Goal: Contribute content

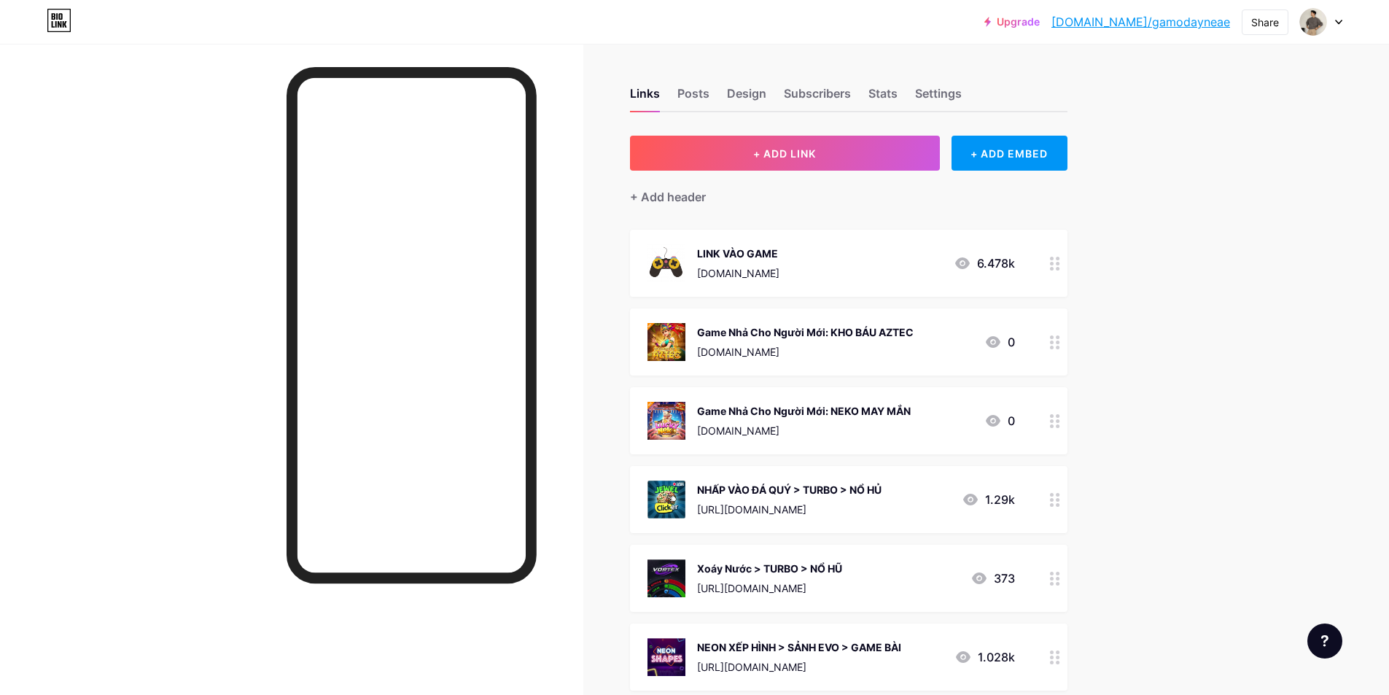
click at [908, 402] on div "Game Nhả Cho Người Mới: NEKO MAY MẮN [DOMAIN_NAME]" at bounding box center [804, 421] width 214 height 38
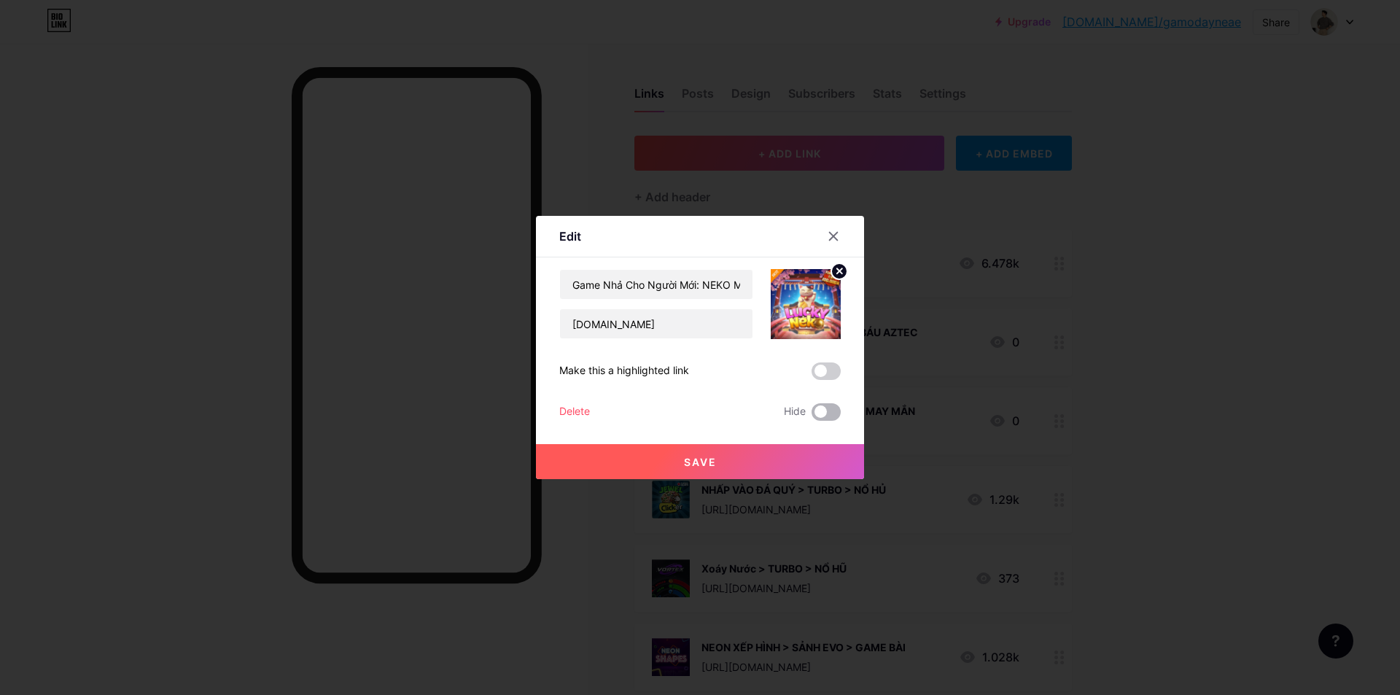
click at [829, 410] on span at bounding box center [825, 411] width 29 height 17
click at [811, 416] on input "checkbox" at bounding box center [811, 416] width 0 height 0
click at [819, 466] on button "Save" at bounding box center [700, 461] width 328 height 35
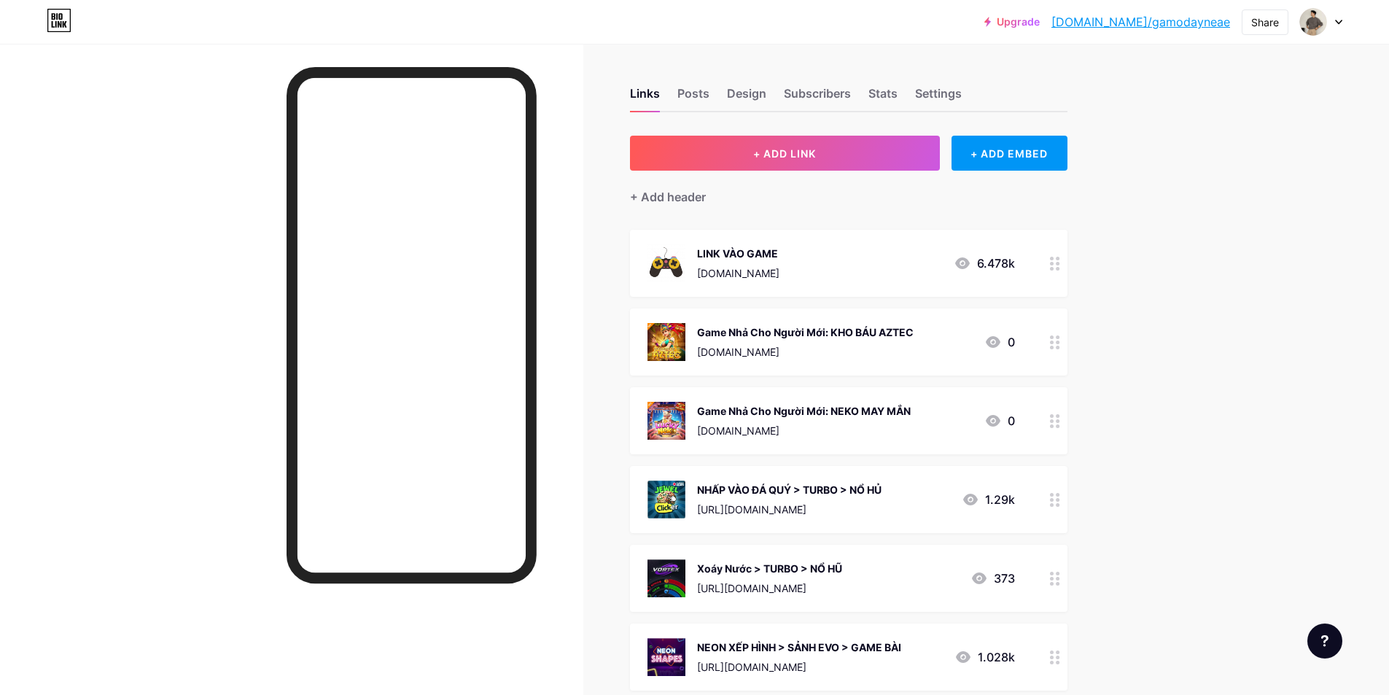
click at [868, 325] on div "Game Nhả Cho Người Mới: KHO BÁU AZTEC" at bounding box center [805, 331] width 217 height 15
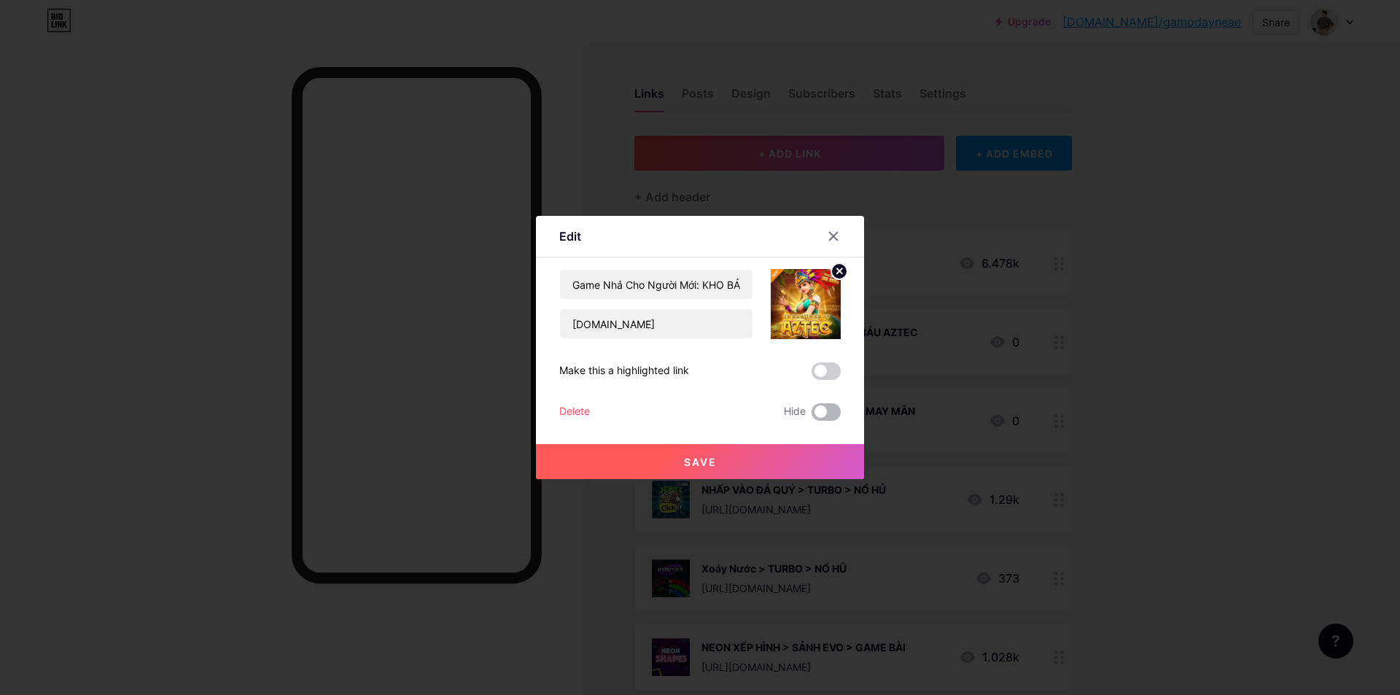
click at [835, 411] on span at bounding box center [825, 411] width 29 height 17
click at [811, 416] on input "checkbox" at bounding box center [811, 416] width 0 height 0
click at [782, 467] on button "Save" at bounding box center [700, 461] width 328 height 35
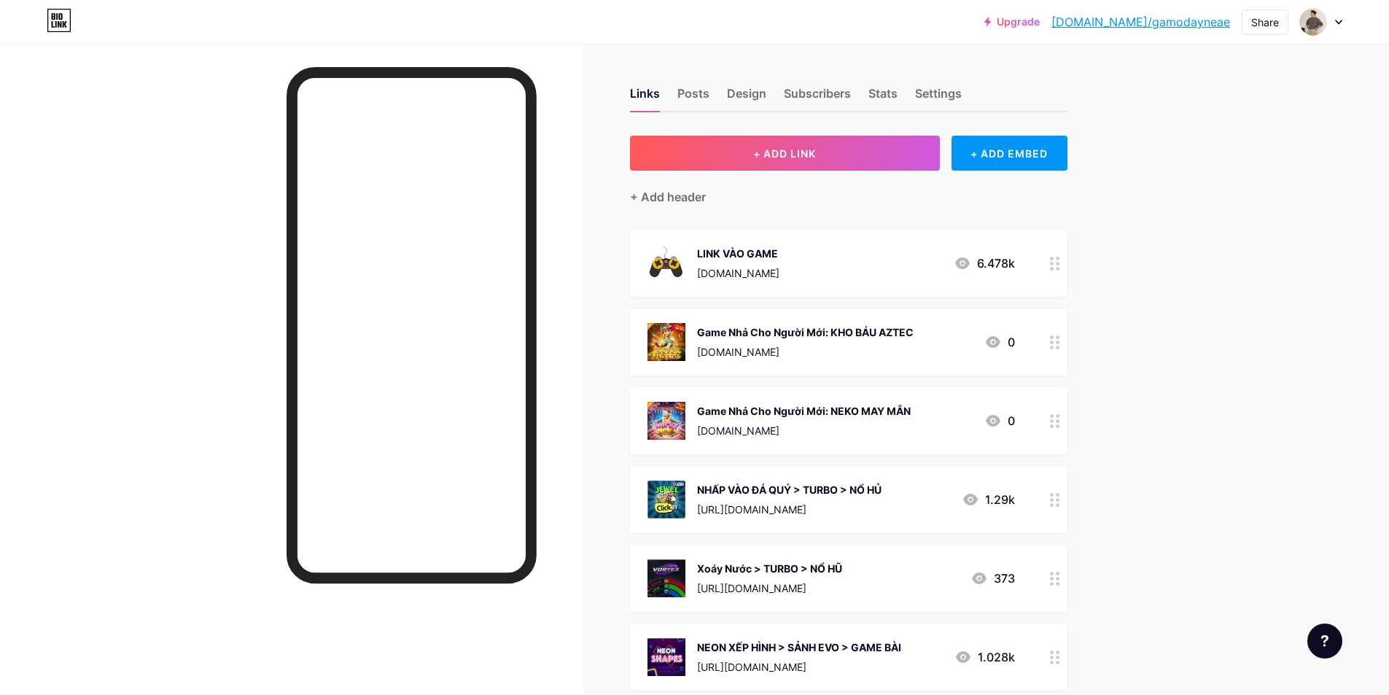
click at [830, 498] on div "NHẤP VÀO ĐÁ QUÝ > TURBO > NỔ HỦ [URL][DOMAIN_NAME]" at bounding box center [789, 499] width 184 height 38
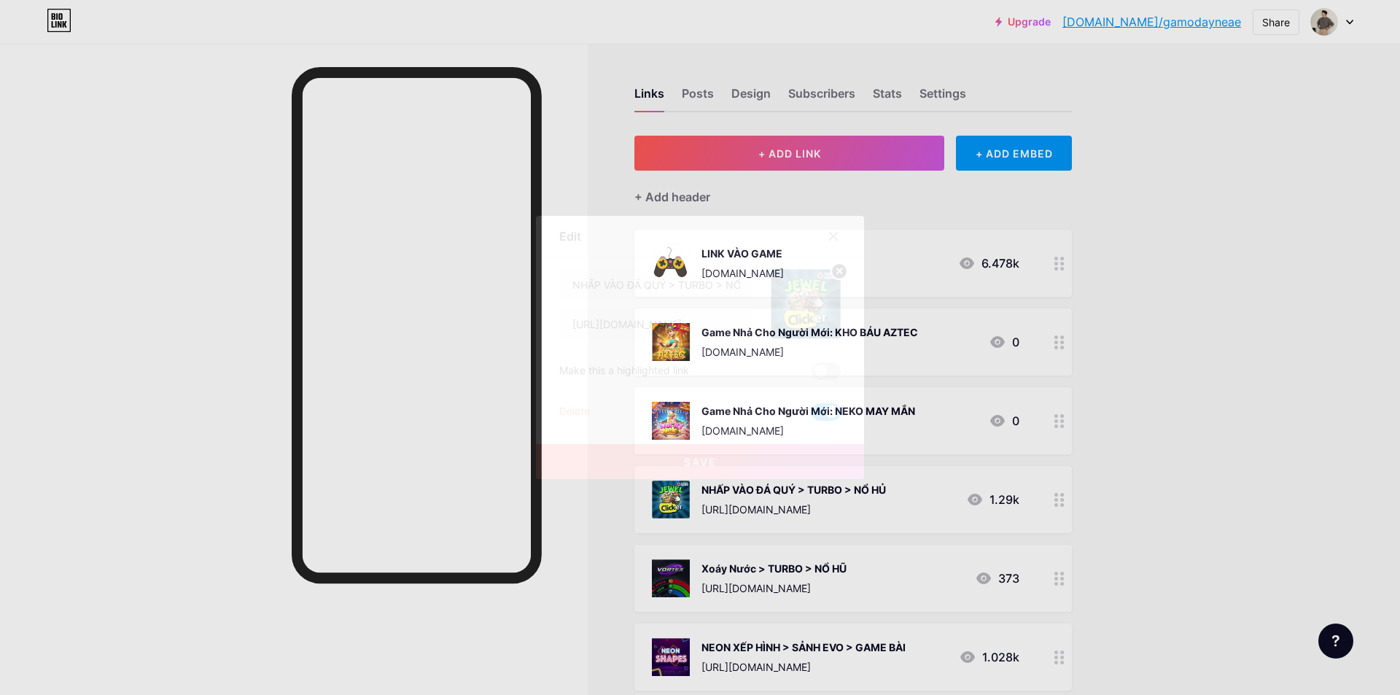
click at [818, 412] on span at bounding box center [825, 411] width 29 height 17
click at [811, 416] on input "checkbox" at bounding box center [811, 416] width 0 height 0
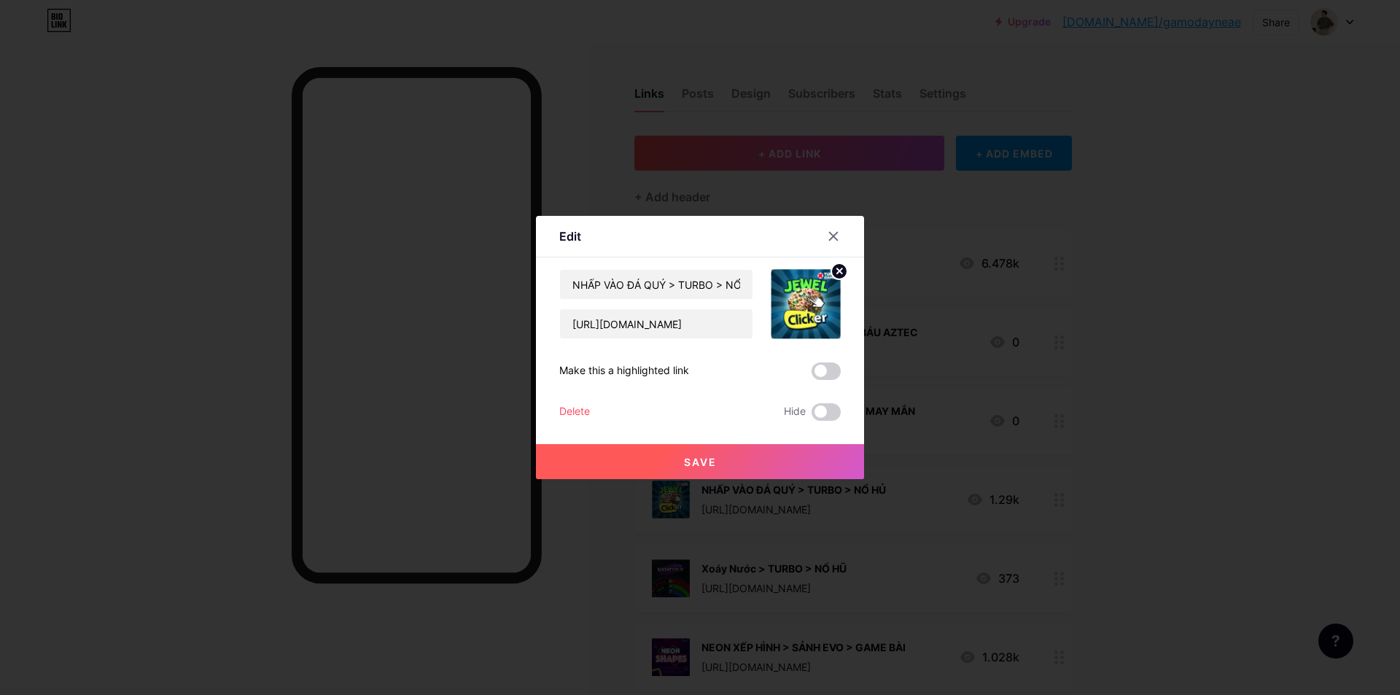
click at [813, 458] on button "Save" at bounding box center [700, 461] width 328 height 35
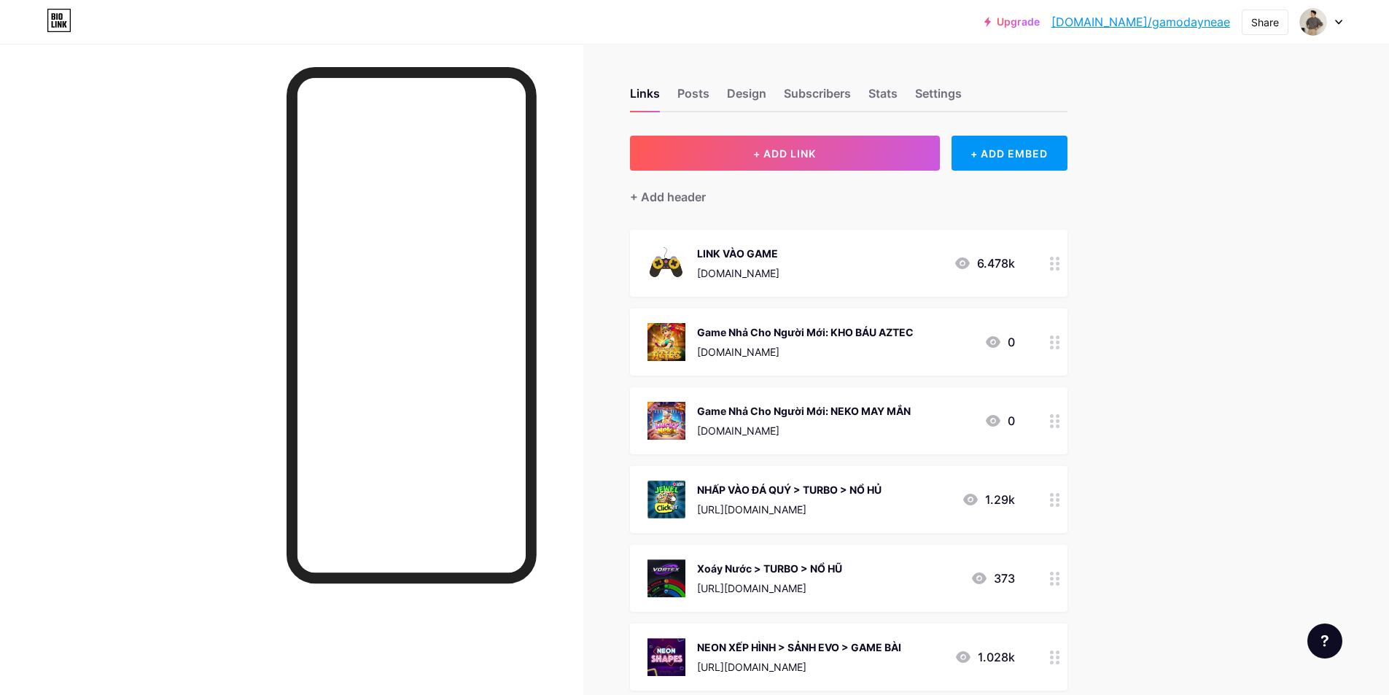
click at [829, 582] on div "[URL][DOMAIN_NAME]" at bounding box center [769, 587] width 145 height 15
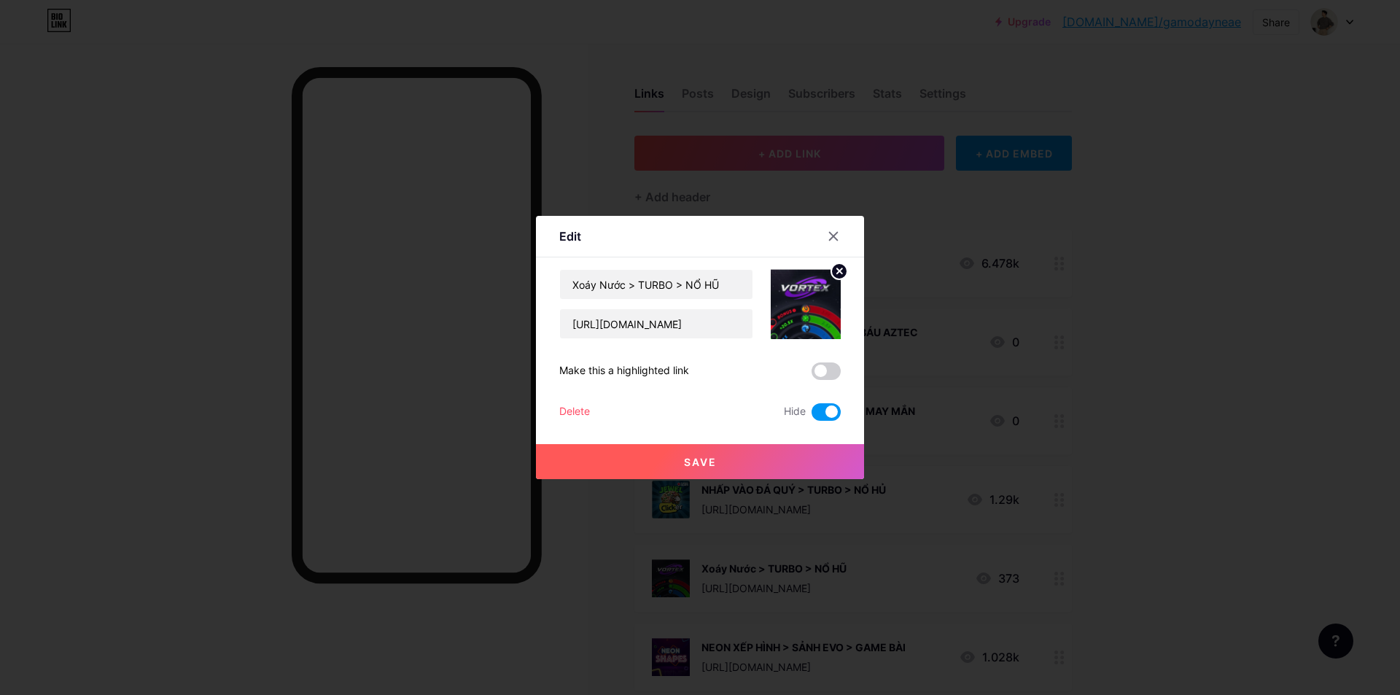
click at [814, 410] on span at bounding box center [825, 411] width 29 height 17
click at [811, 416] on input "checkbox" at bounding box center [811, 416] width 0 height 0
drag, startPoint x: 798, startPoint y: 460, endPoint x: 806, endPoint y: 475, distance: 16.3
click at [798, 460] on button "Save" at bounding box center [700, 461] width 328 height 35
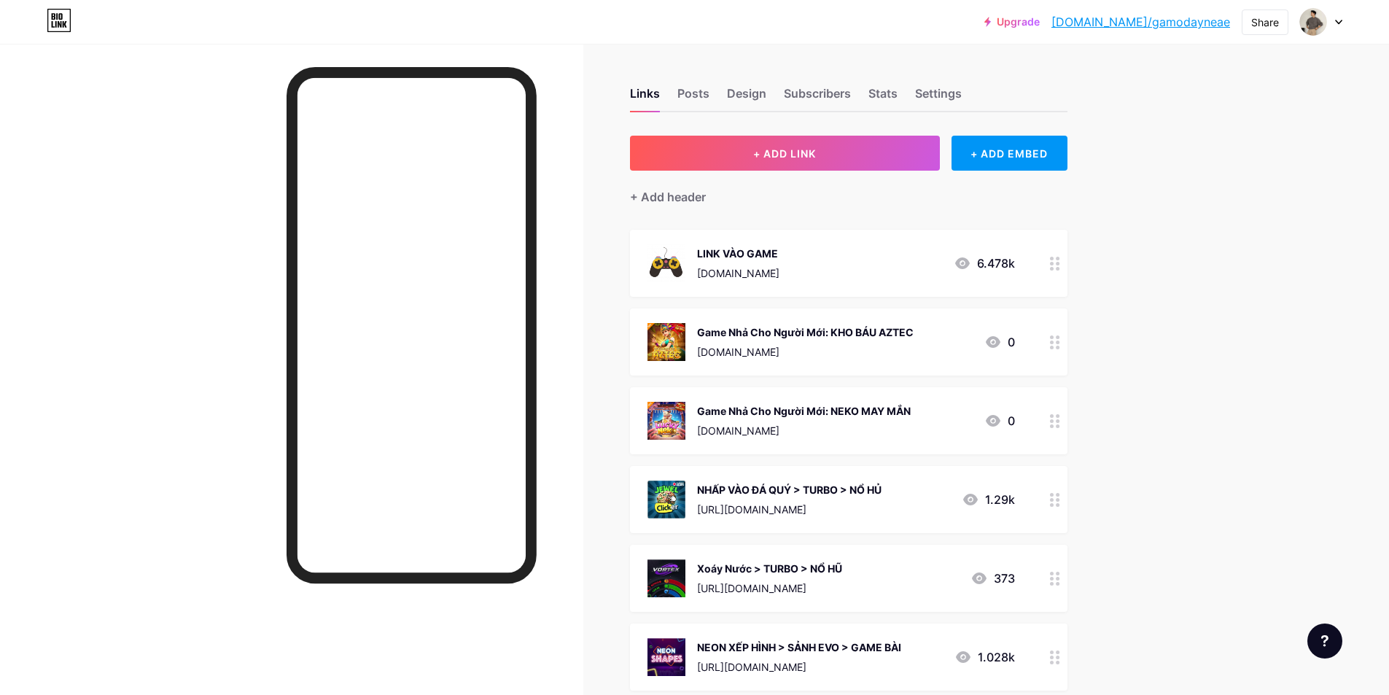
scroll to position [73, 0]
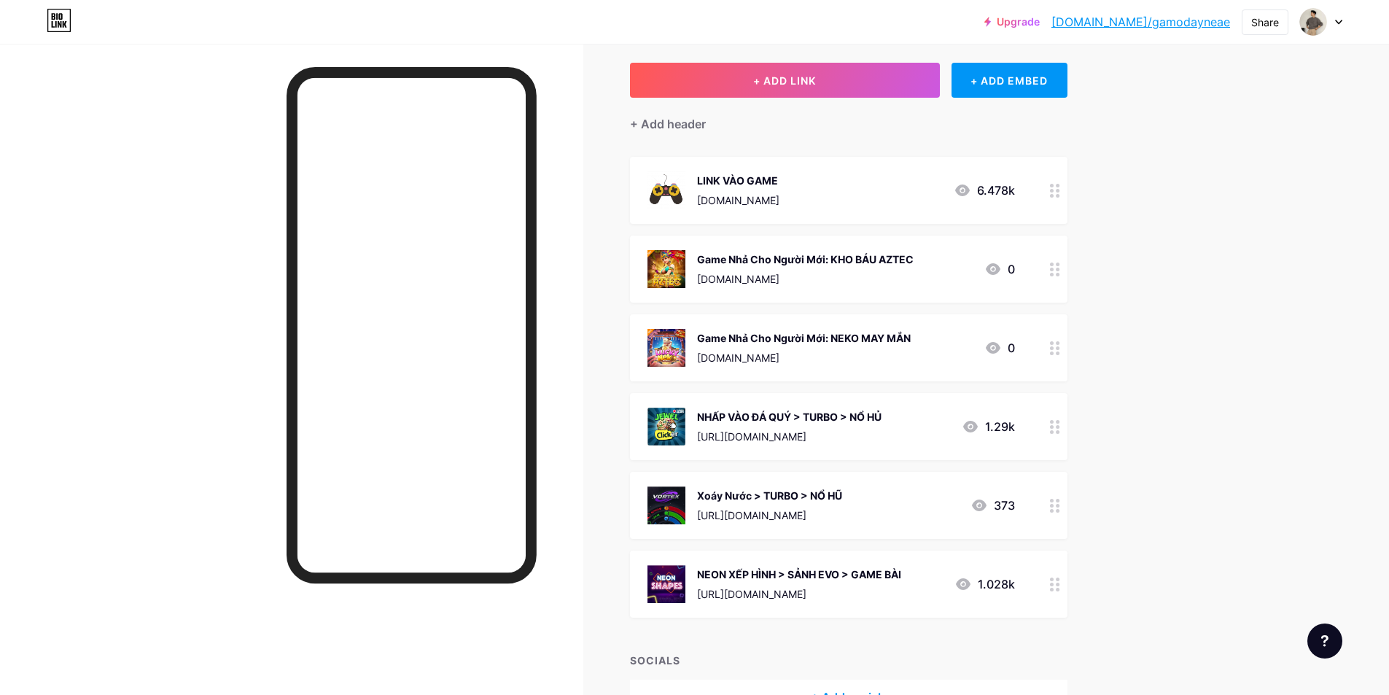
click at [846, 591] on div "[URL][DOMAIN_NAME]" at bounding box center [799, 593] width 204 height 15
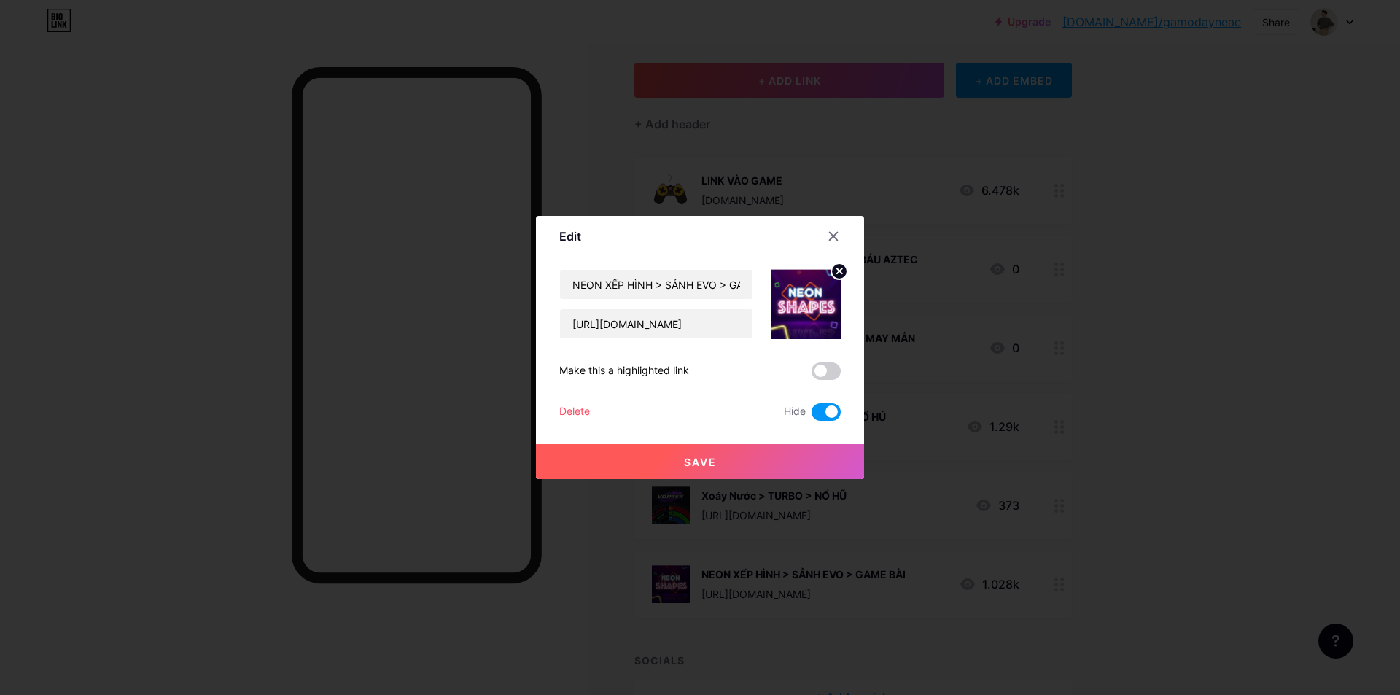
click at [833, 411] on span at bounding box center [825, 411] width 29 height 17
click at [811, 416] on input "checkbox" at bounding box center [811, 416] width 0 height 0
click at [813, 461] on button "Save" at bounding box center [700, 461] width 328 height 35
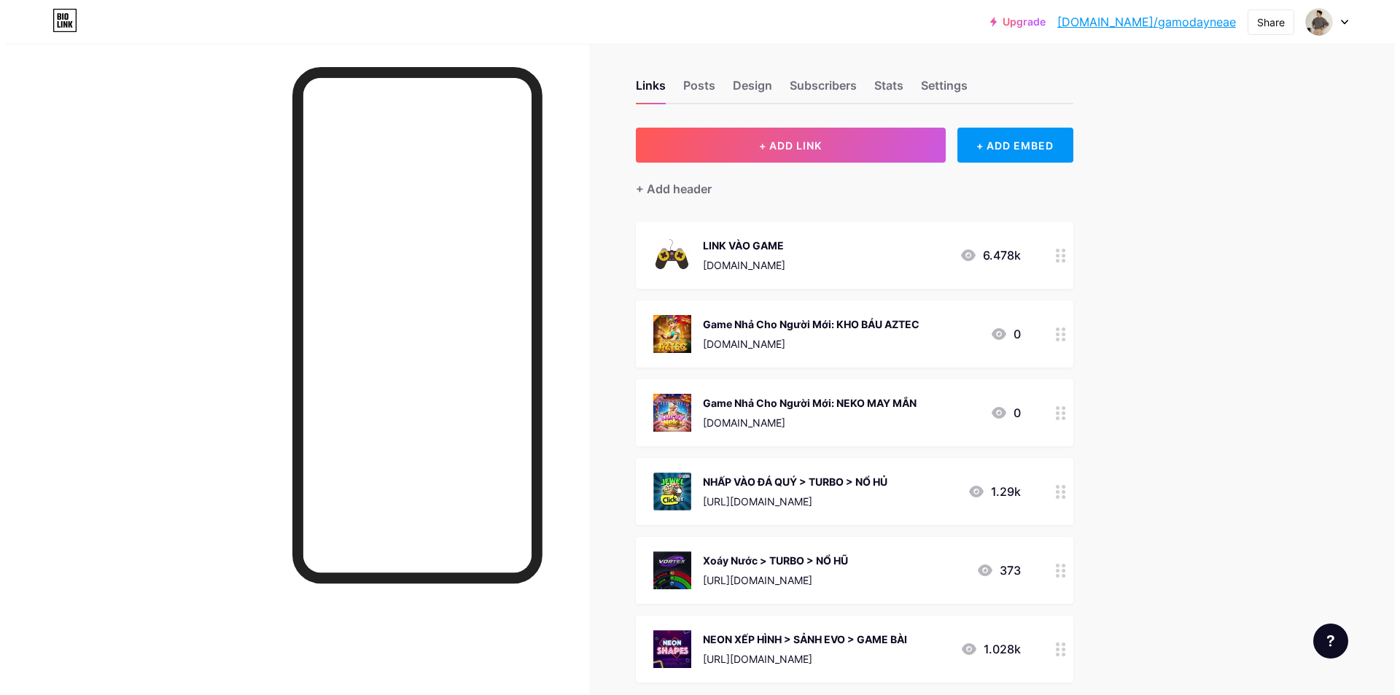
scroll to position [0, 0]
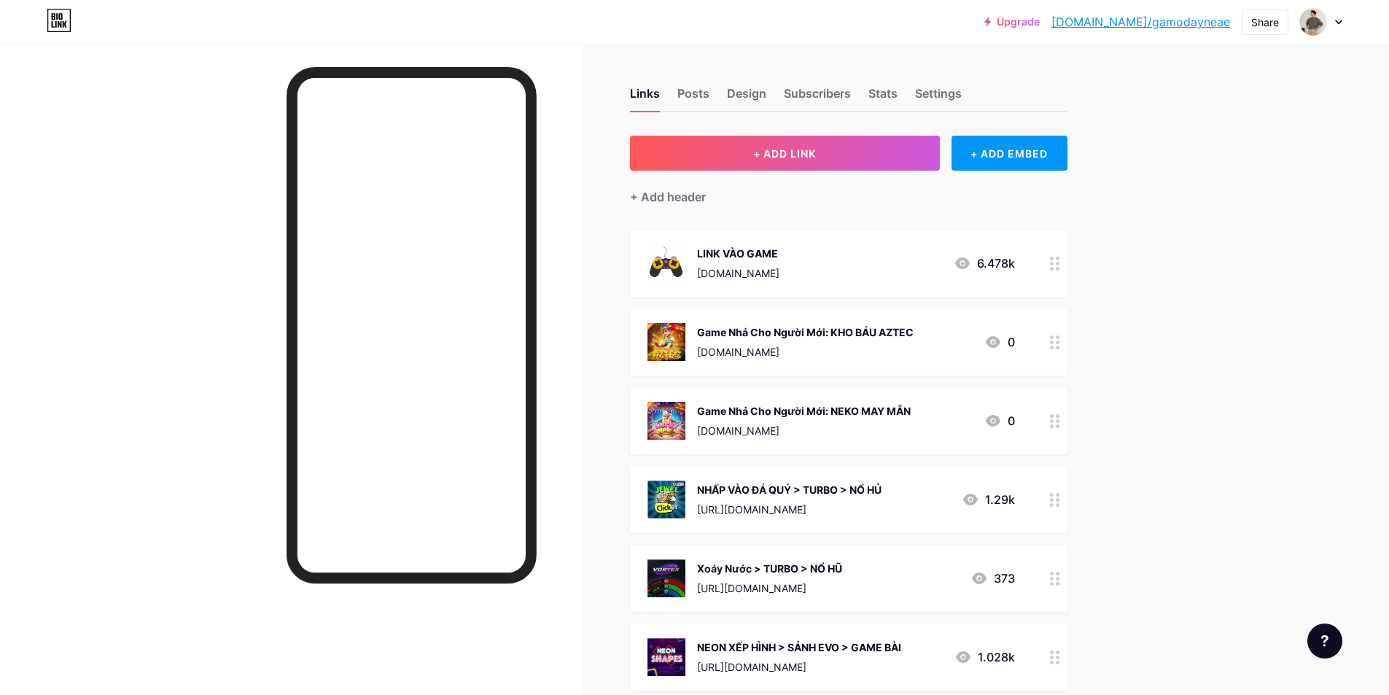
click at [773, 267] on div "[DOMAIN_NAME]" at bounding box center [738, 272] width 82 height 15
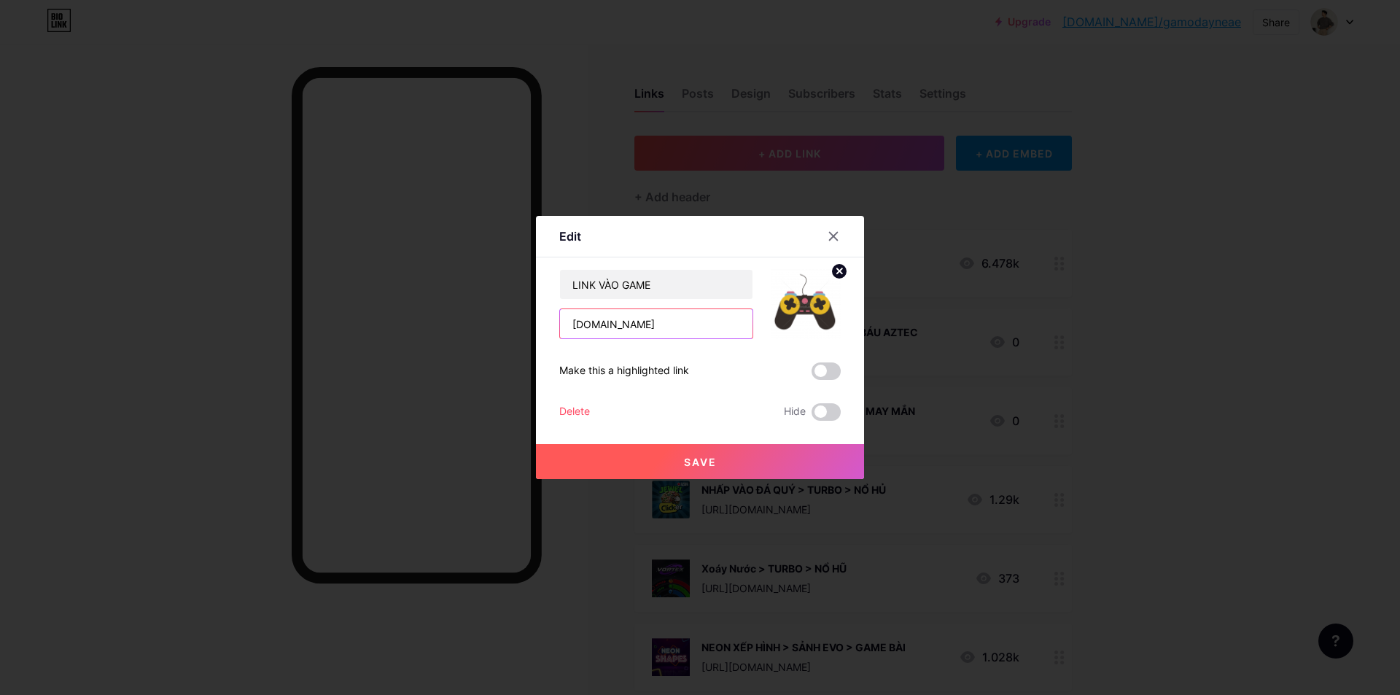
drag, startPoint x: 694, startPoint y: 324, endPoint x: 510, endPoint y: 310, distance: 184.2
click at [510, 310] on div "Edit Content YouTube Play YouTube video without leaving your page. ADD Vimeo Pl…" at bounding box center [700, 347] width 1400 height 695
click at [1224, 429] on div at bounding box center [700, 347] width 1400 height 695
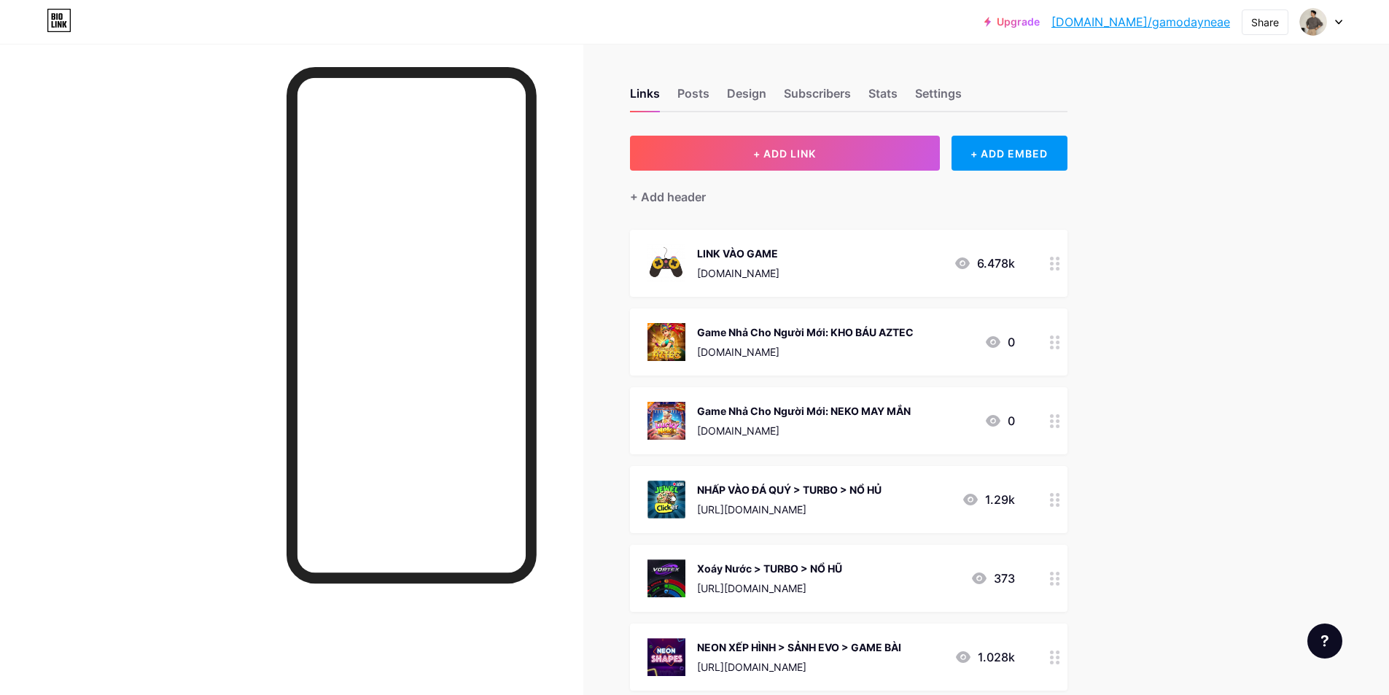
click at [842, 575] on div "Xoáy Nước > TURBO > NỔ HŨ [URL][DOMAIN_NAME]" at bounding box center [769, 578] width 145 height 38
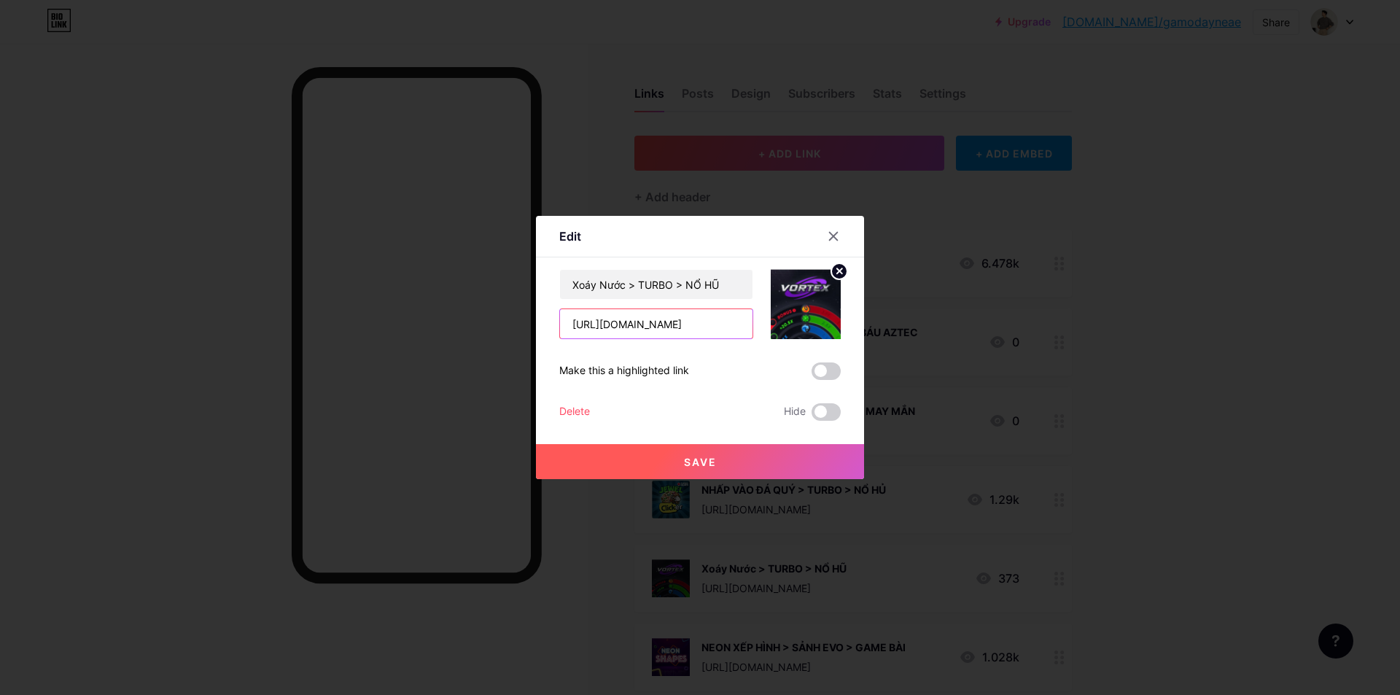
click at [654, 327] on input "[URL][DOMAIN_NAME]" at bounding box center [656, 323] width 192 height 29
click at [1245, 422] on div at bounding box center [700, 347] width 1400 height 695
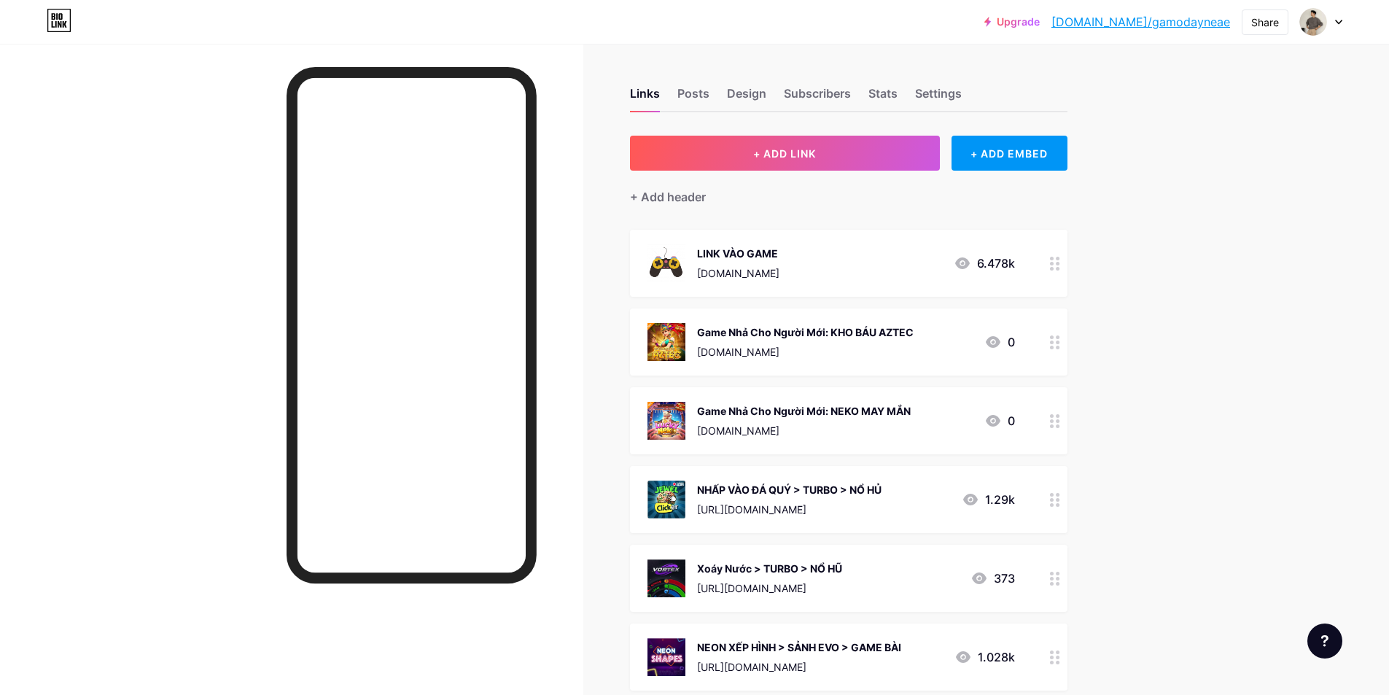
click at [769, 273] on div "[DOMAIN_NAME]" at bounding box center [738, 272] width 82 height 15
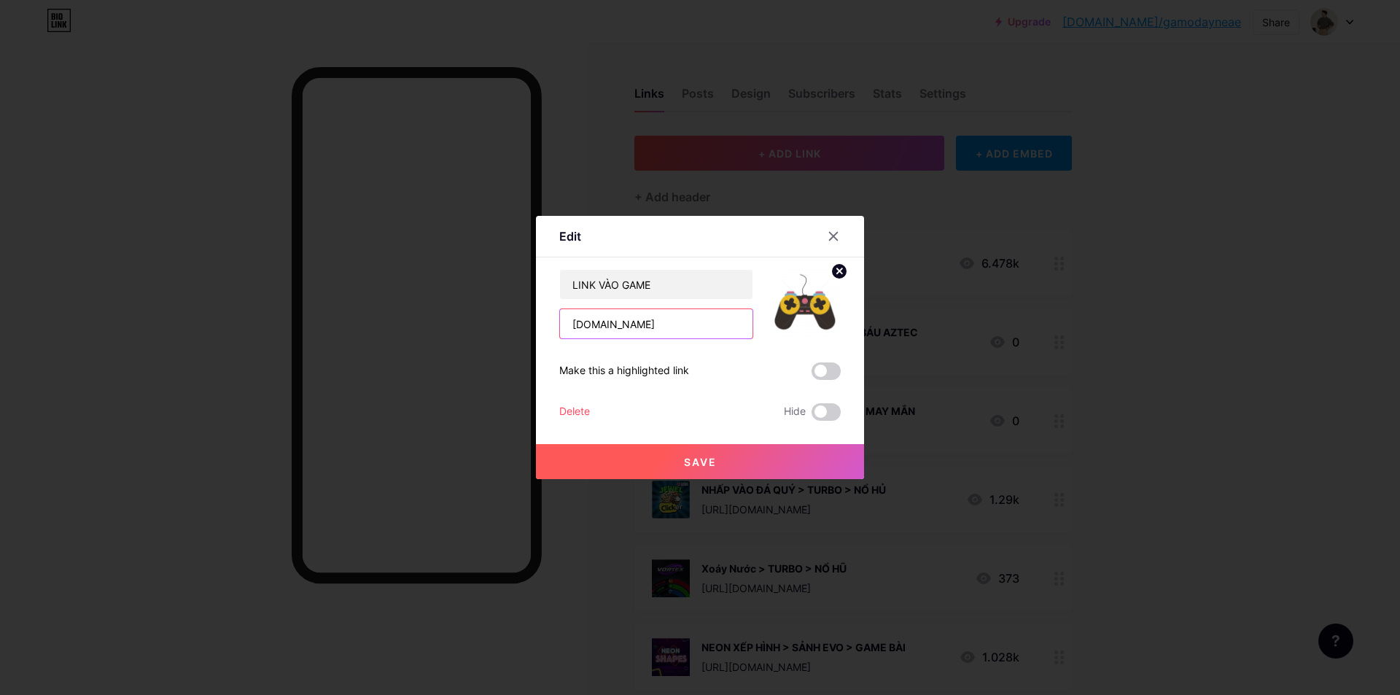
click at [661, 322] on input "[DOMAIN_NAME]" at bounding box center [656, 323] width 192 height 29
click at [659, 322] on input "[DOMAIN_NAME]" at bounding box center [656, 323] width 192 height 29
click at [658, 322] on input "[DOMAIN_NAME]" at bounding box center [656, 323] width 192 height 29
click at [657, 322] on input "[DOMAIN_NAME]" at bounding box center [656, 323] width 192 height 29
click at [656, 322] on input "[DOMAIN_NAME]" at bounding box center [656, 323] width 192 height 29
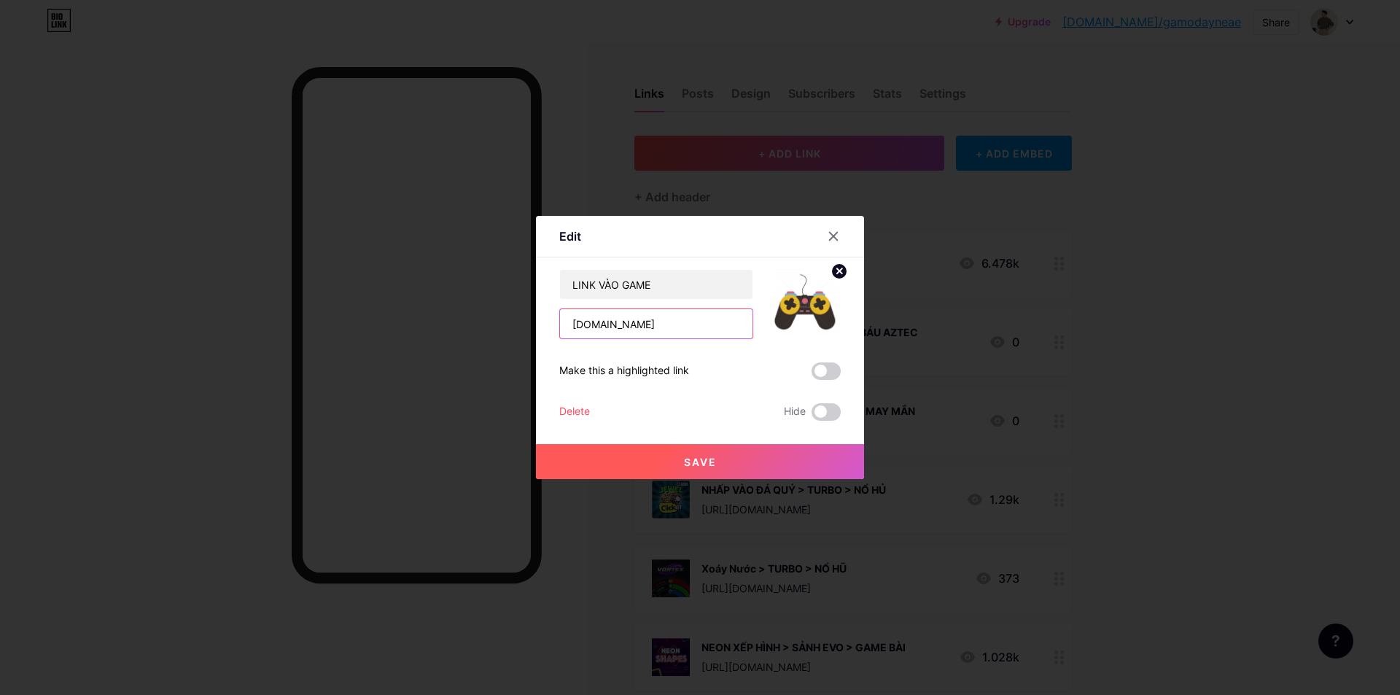
click at [653, 322] on input "[DOMAIN_NAME]" at bounding box center [656, 323] width 192 height 29
paste input "[URL][DOMAIN_NAME]"
type input "[URL][DOMAIN_NAME]"
click at [709, 468] on button "Save" at bounding box center [700, 461] width 328 height 35
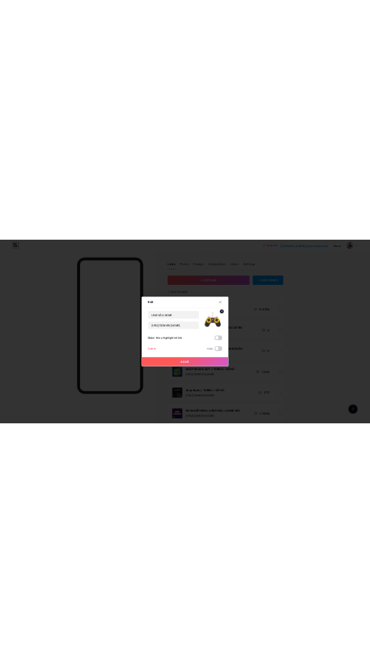
scroll to position [0, 0]
